Goal: Transaction & Acquisition: Purchase product/service

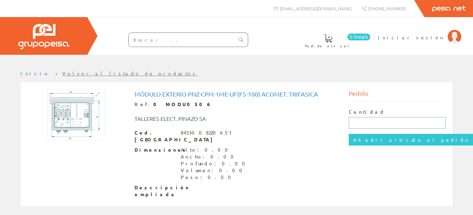
click at [365, 122] on input "text" at bounding box center [397, 123] width 97 height 12
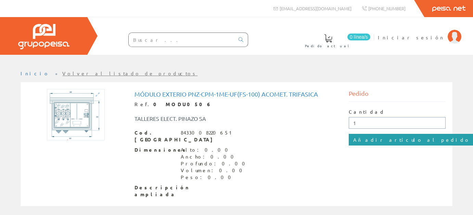
type input "1"
click at [369, 140] on input "Añadir artículo al pedido" at bounding box center [412, 140] width 126 height 12
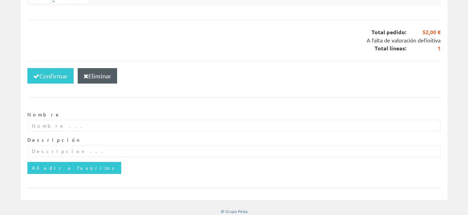
scroll to position [184, 0]
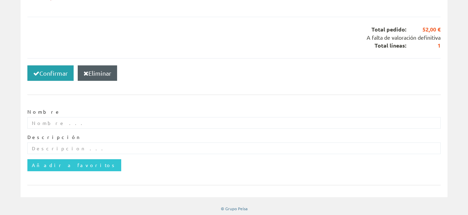
click at [46, 72] on button "Confirmar" at bounding box center [50, 73] width 46 height 16
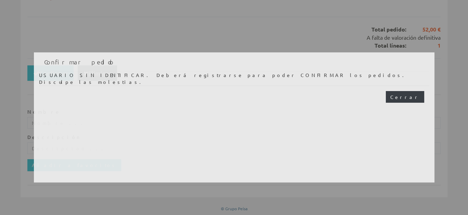
click at [410, 96] on button "Cerrar" at bounding box center [405, 97] width 38 height 12
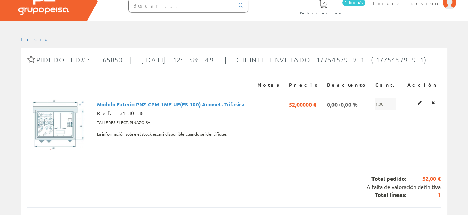
scroll to position [69, 0]
